Goal: Check status: Check status

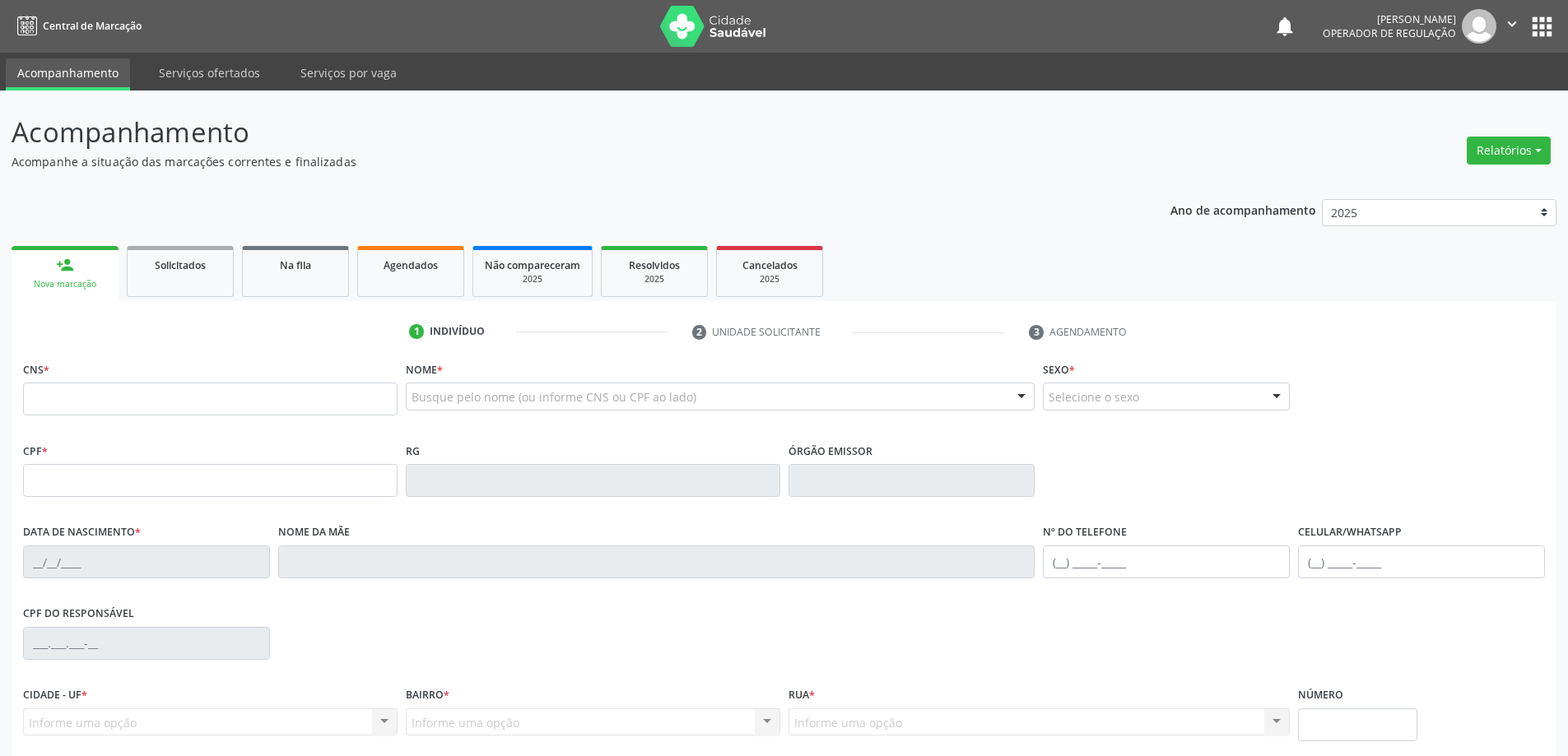
click at [72, 402] on input "text" at bounding box center [210, 399] width 374 height 33
type input "708 5093 5532 6373"
type input "2002097526"
type input "[DATE]"
type input "[PHONE_NUMBER]"
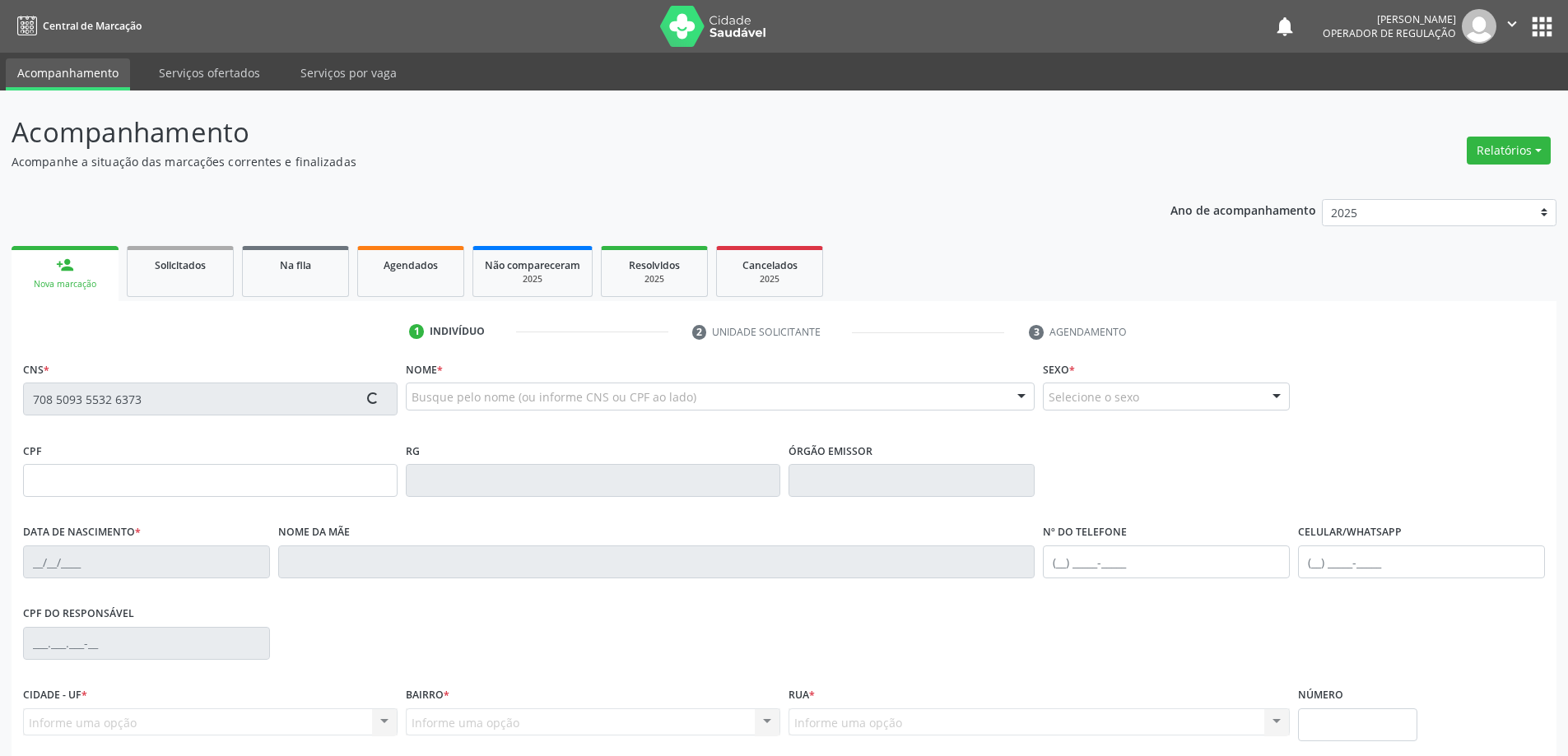
type input "[PHONE_NUMBER]"
type input "059.529.795-13"
type input "S/N"
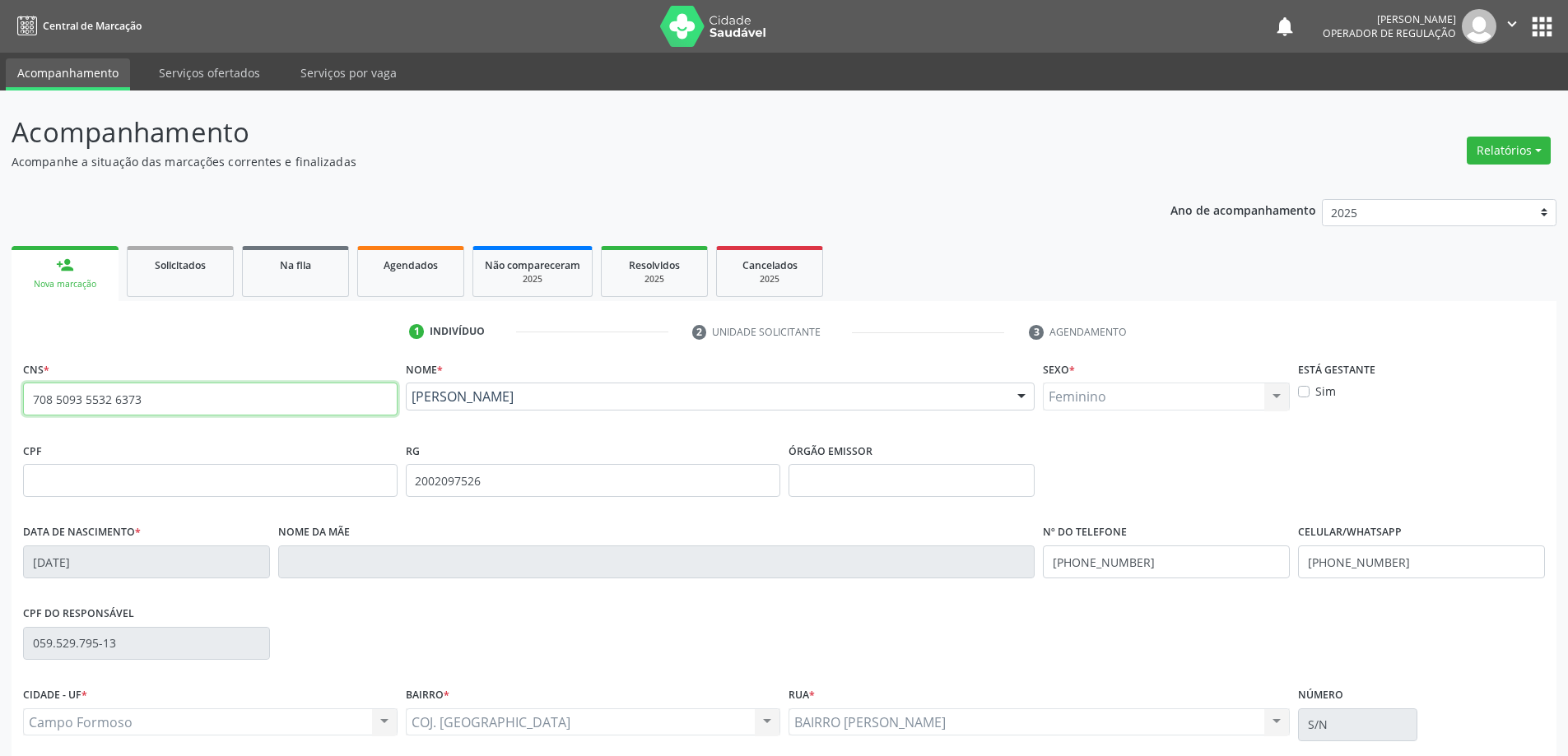
drag, startPoint x: 164, startPoint y: 408, endPoint x: 0, endPoint y: 395, distance: 164.5
click at [0, 395] on div "Acompanhamento Acompanhe a situação das marcações correntes e finalizadas Relat…" at bounding box center [784, 490] width 1568 height 801
type input "707 1053 6612 6720"
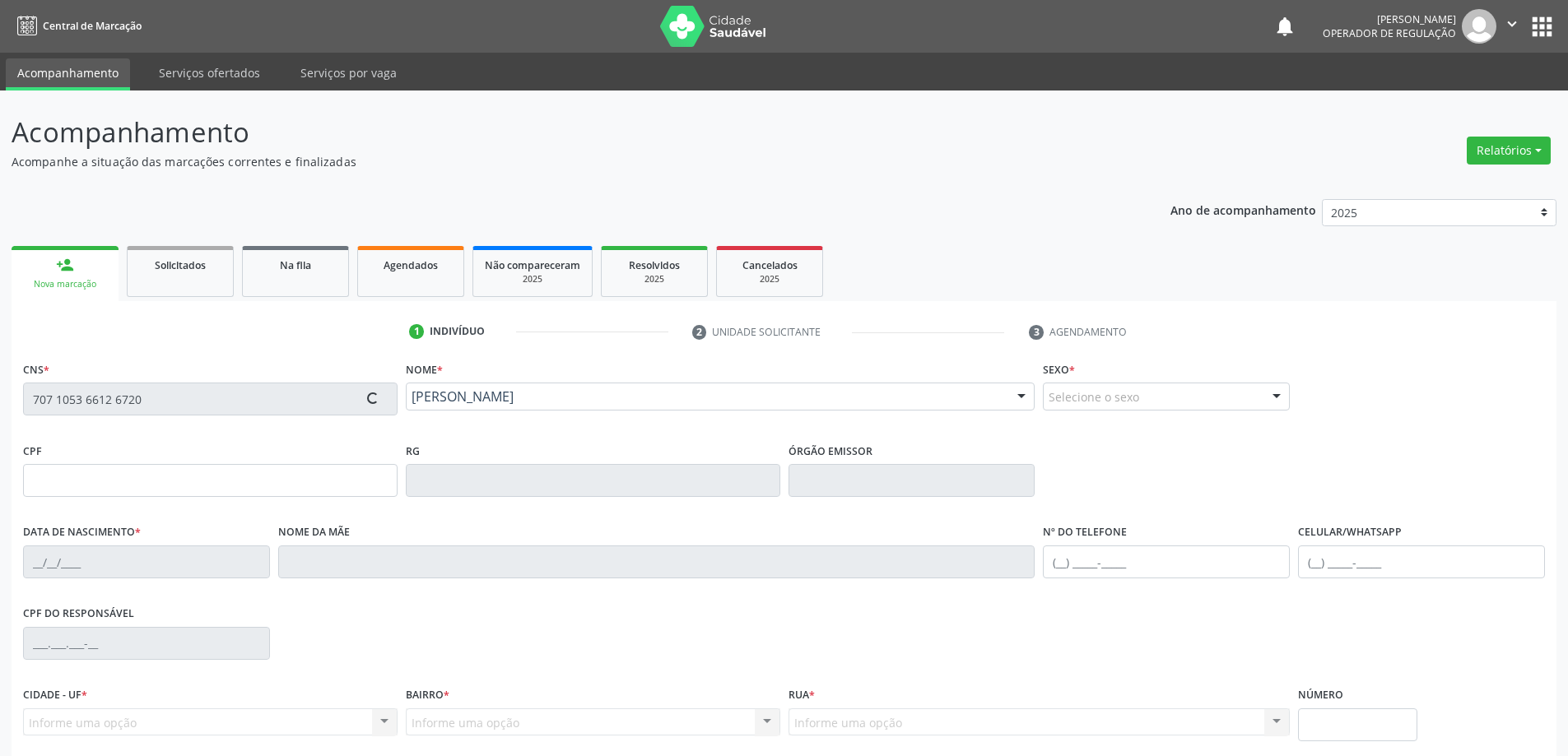
type input "[DATE]"
type input "S/N"
